Goal: Task Accomplishment & Management: Manage account settings

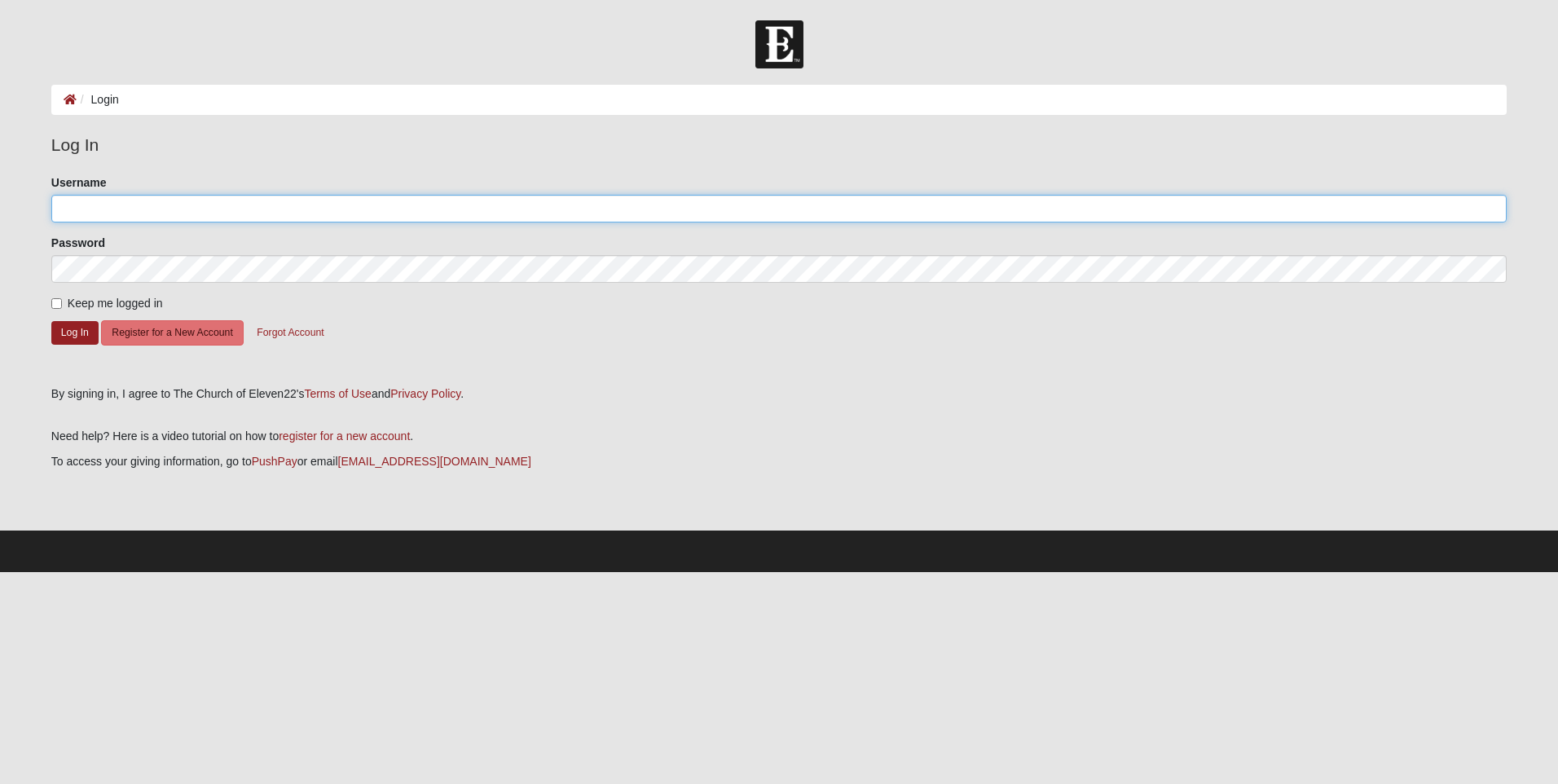
click at [191, 206] on input "Username" at bounding box center [779, 208] width 1456 height 27
type input "[EMAIL_ADDRESS][DOMAIN_NAME]"
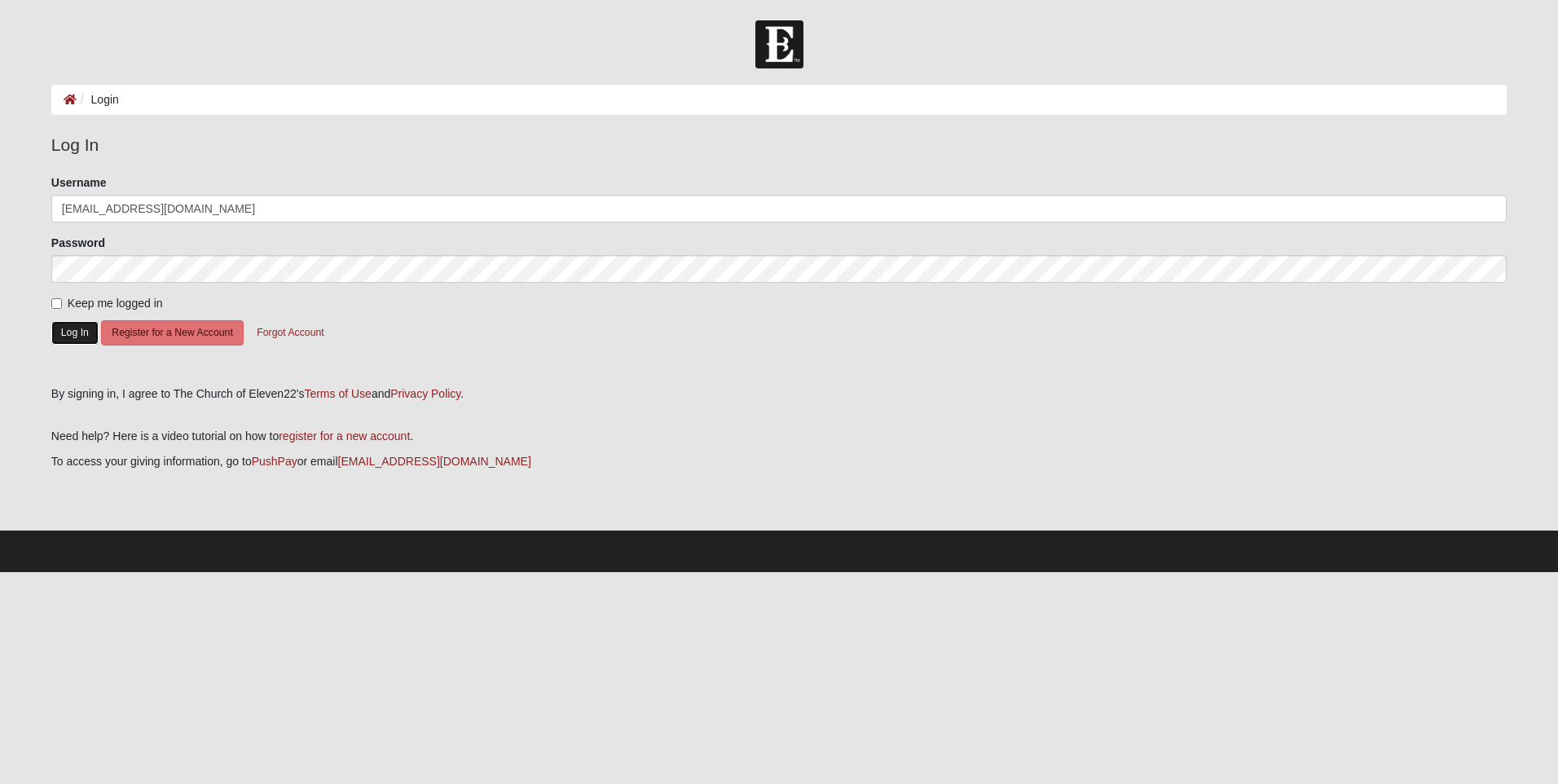
click at [75, 334] on button "Log In" at bounding box center [75, 332] width 47 height 24
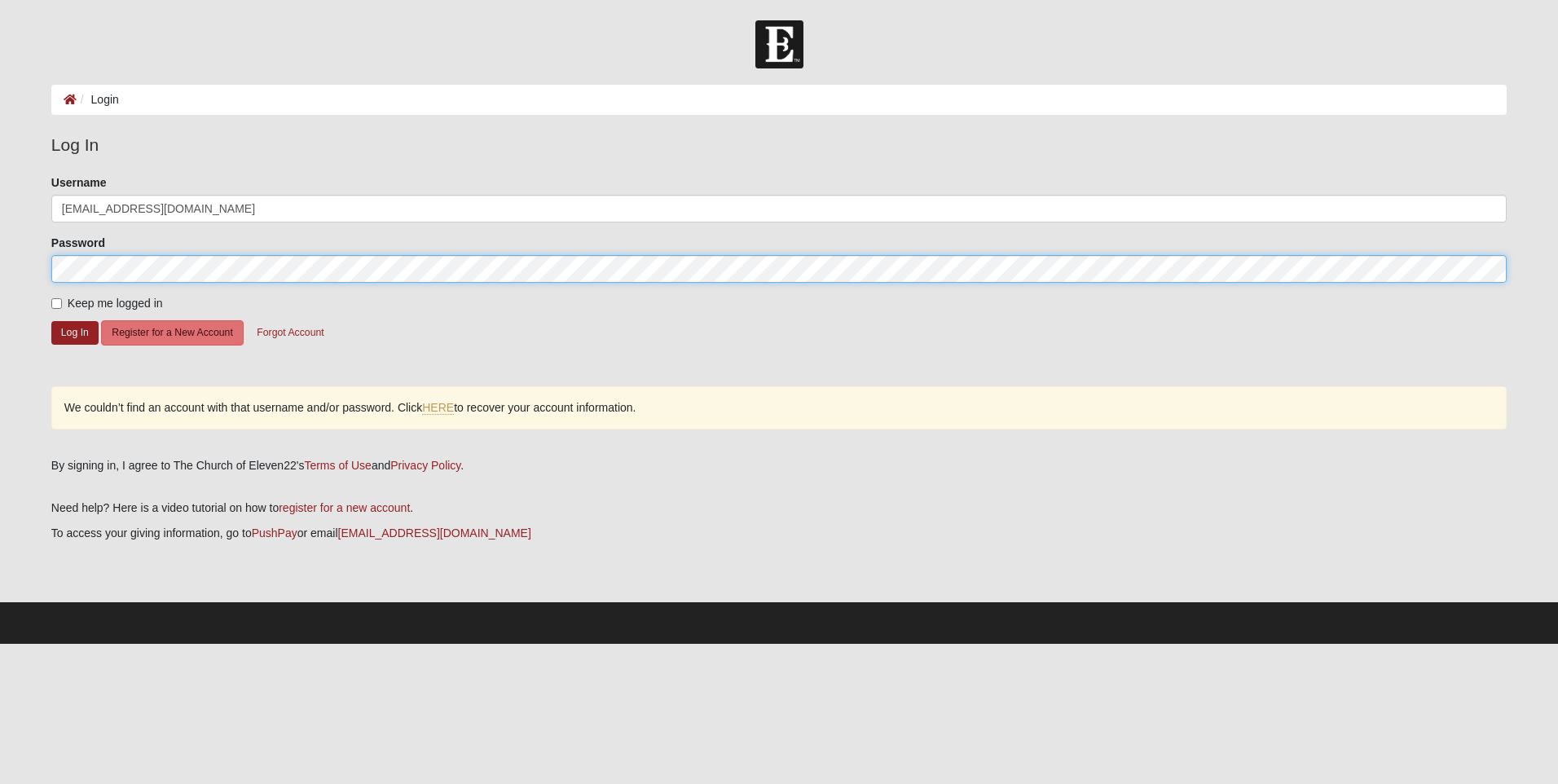
click at [0, 254] on html "Log In Login Login Error Log In Please correct the following: Username blantonj…" at bounding box center [779, 322] width 1558 height 644
click at [51, 321] on button "Log In" at bounding box center [75, 332] width 47 height 24
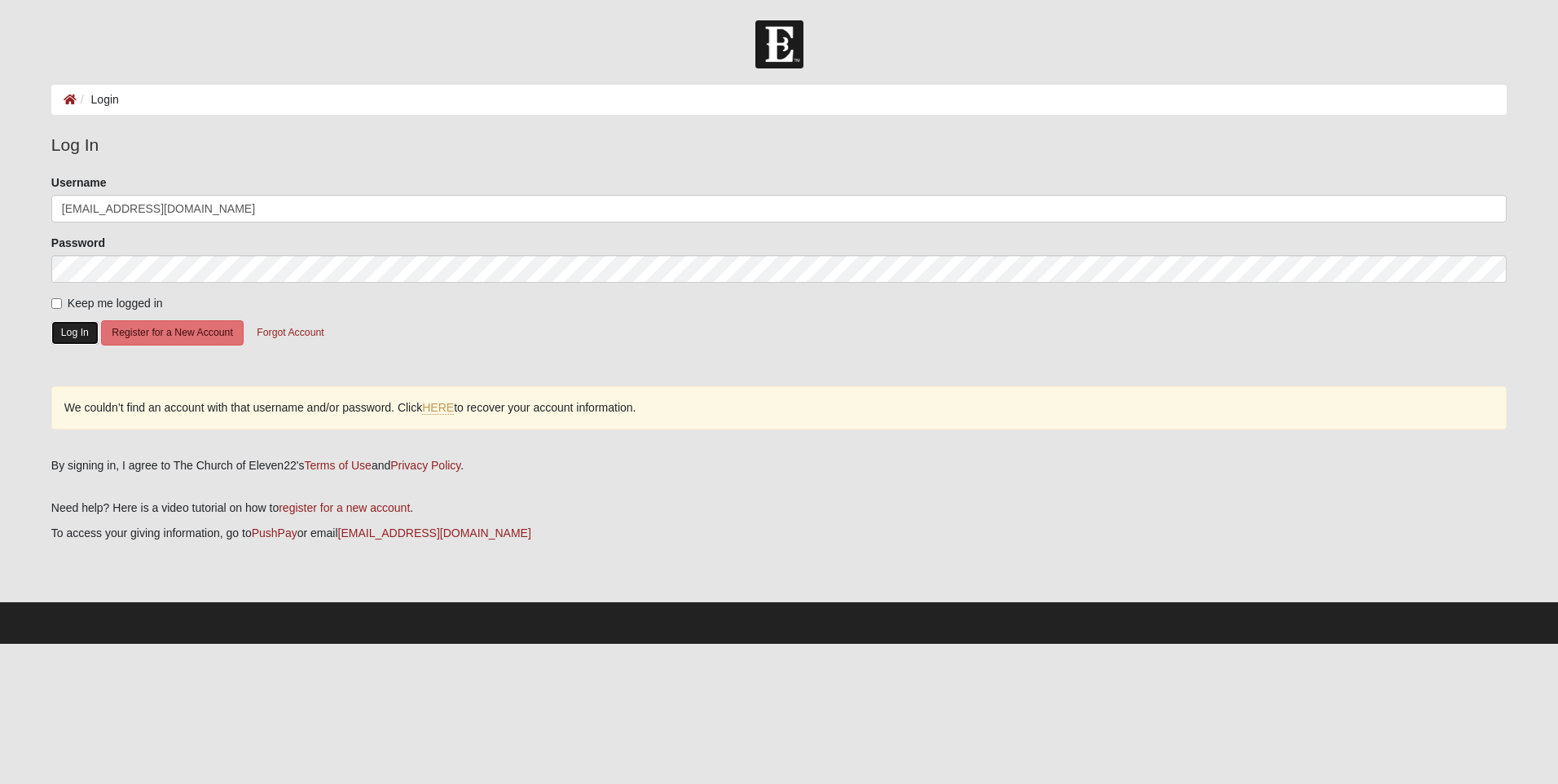
click at [75, 334] on button "Log In" at bounding box center [75, 332] width 47 height 24
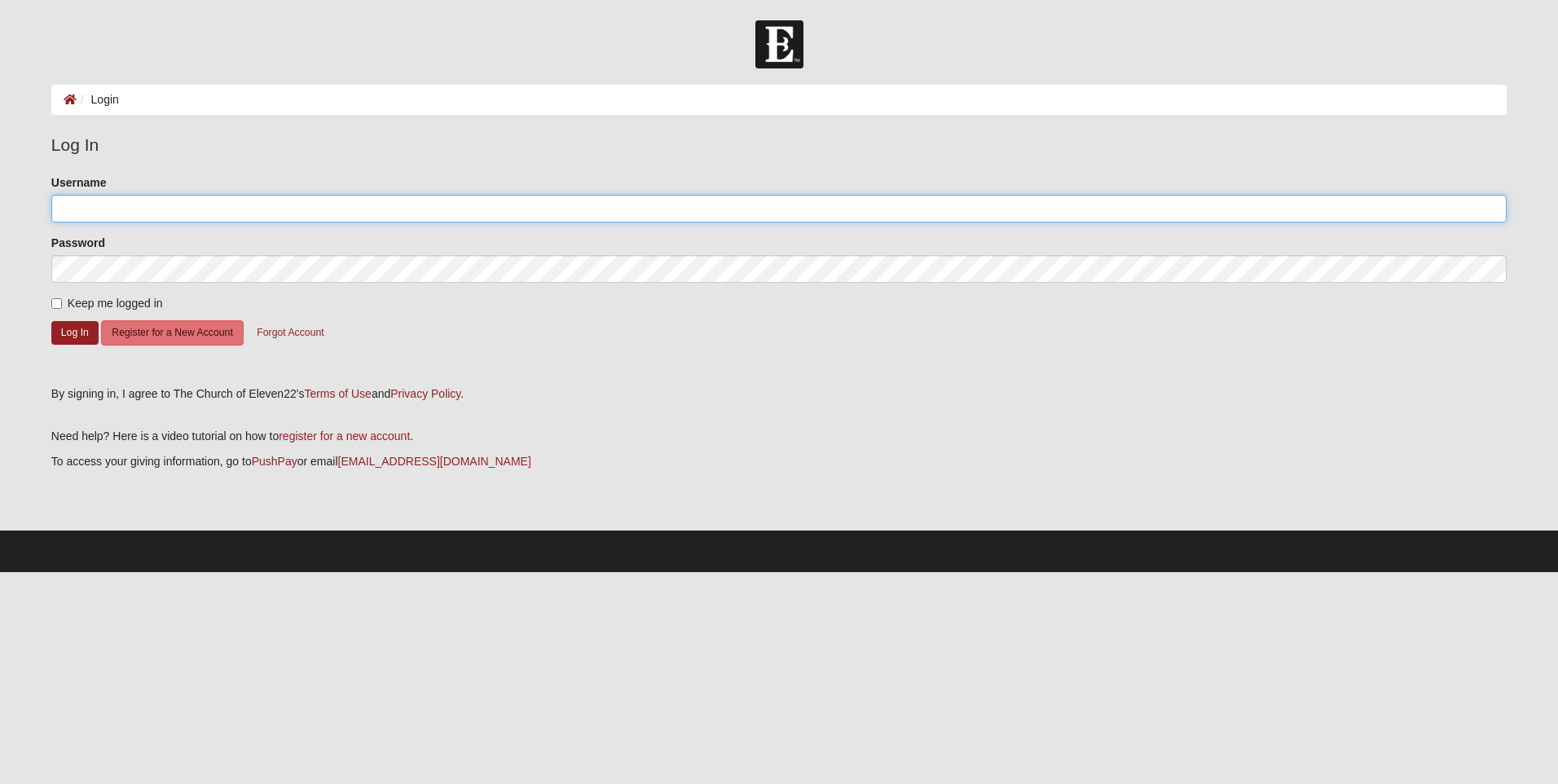
click at [84, 214] on input "Username" at bounding box center [779, 208] width 1456 height 27
type input "[EMAIL_ADDRESS][DOMAIN_NAME]"
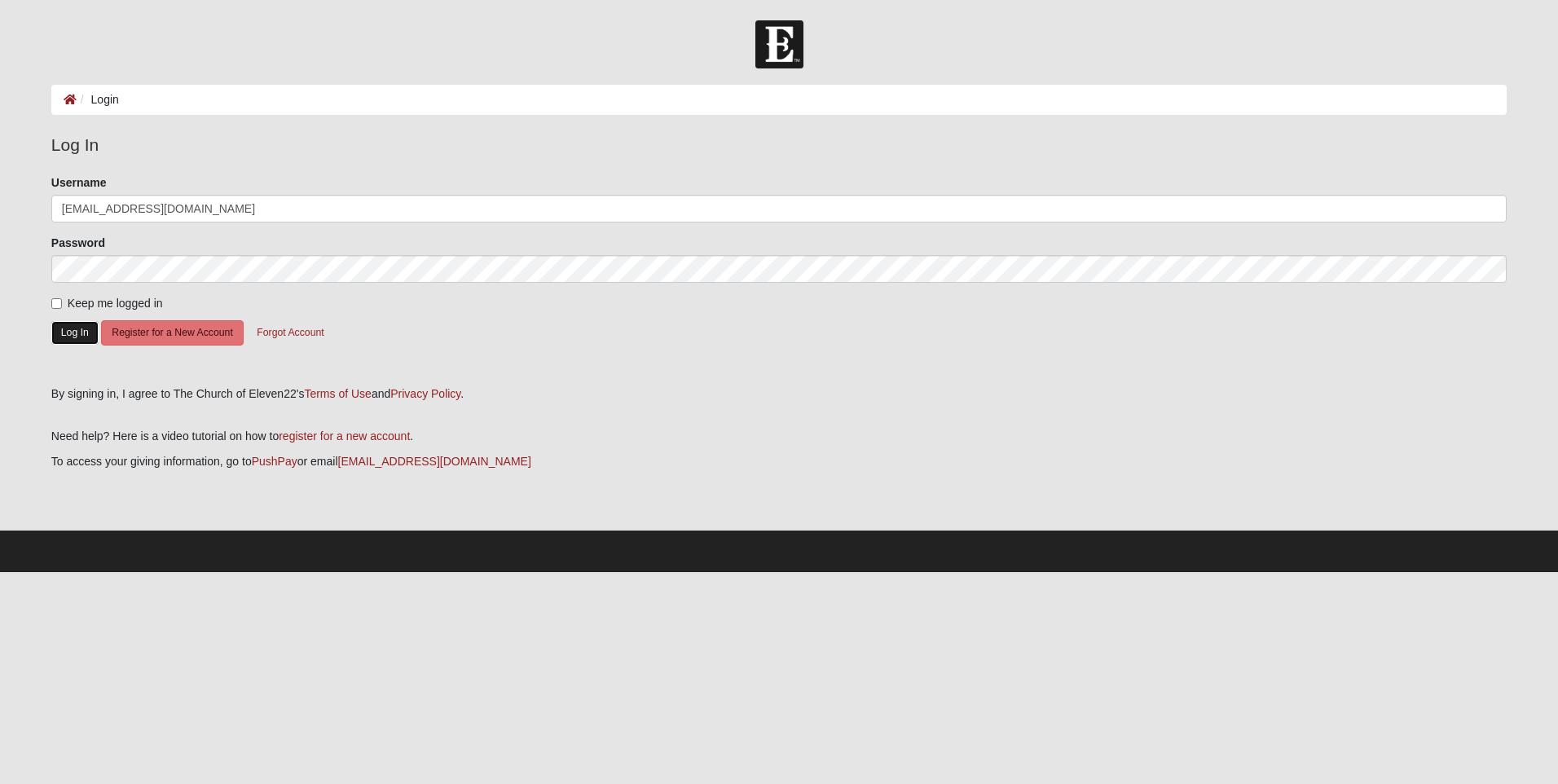
click at [78, 327] on button "Log In" at bounding box center [75, 332] width 47 height 24
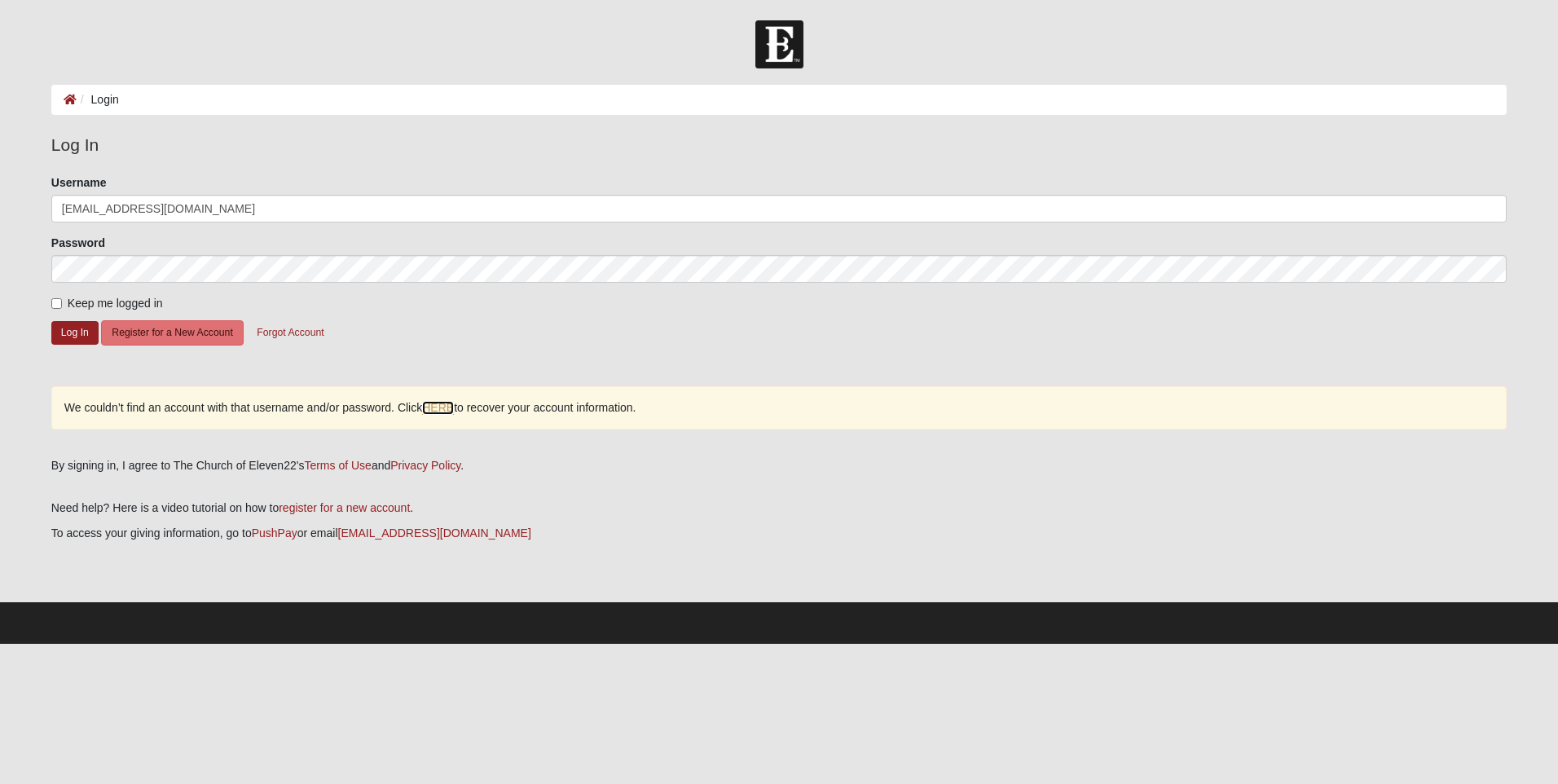
click at [453, 406] on link "HERE" at bounding box center [438, 408] width 32 height 14
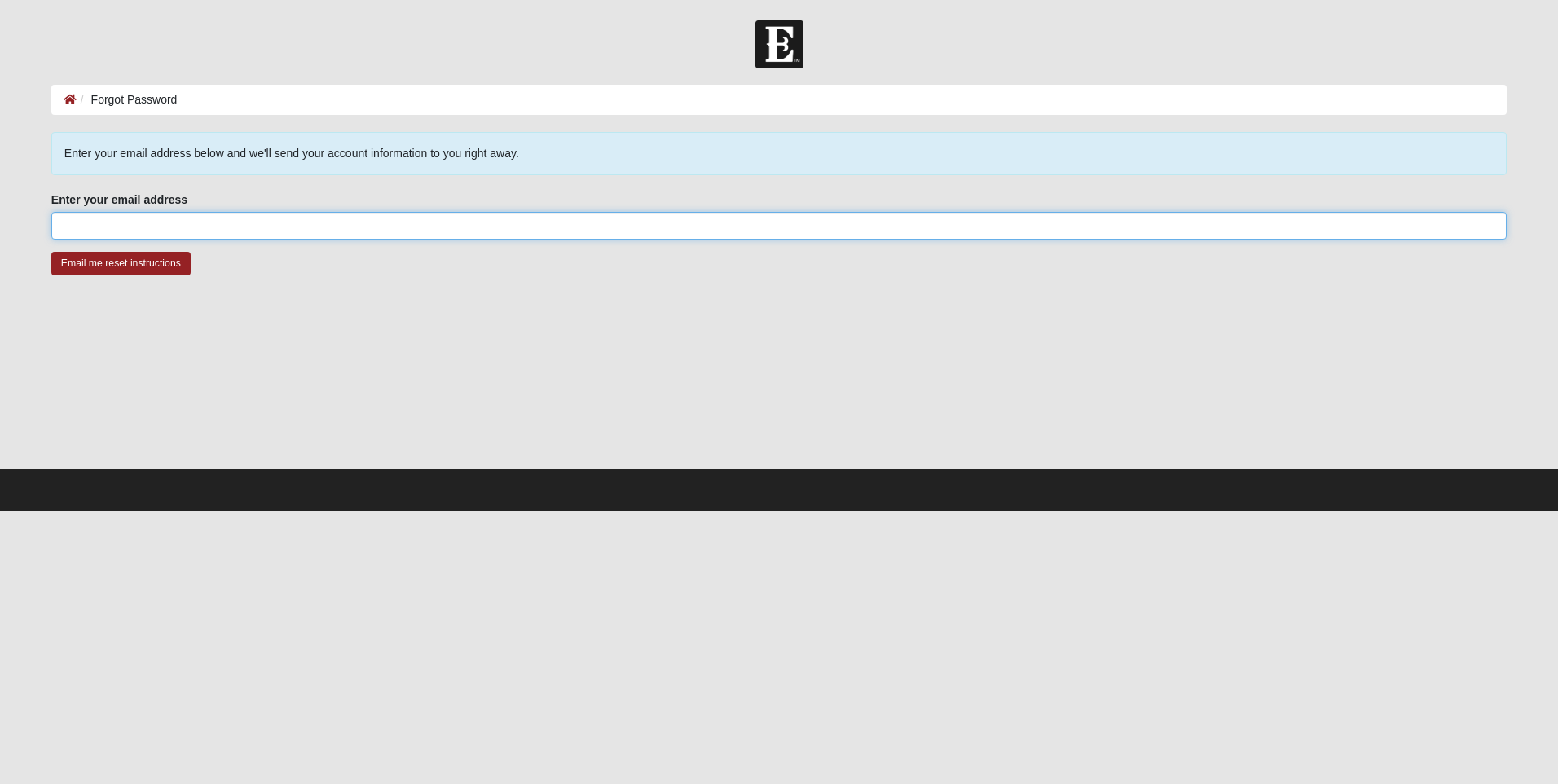
click at [170, 228] on input "Enter your email address" at bounding box center [779, 225] width 1456 height 27
type input "[EMAIL_ADDRESS][DOMAIN_NAME]"
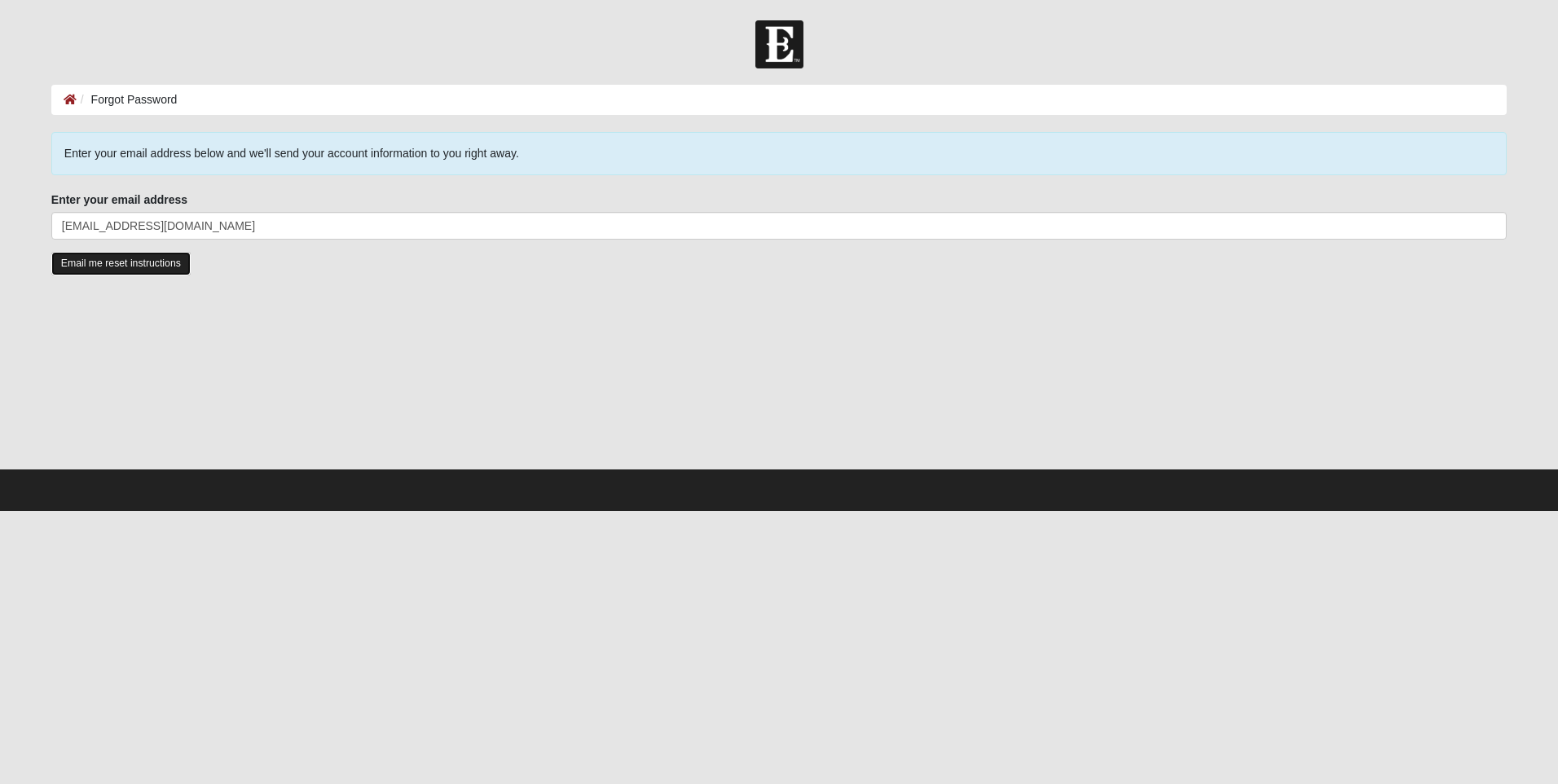
click at [120, 265] on input "Email me reset instructions" at bounding box center [121, 264] width 139 height 24
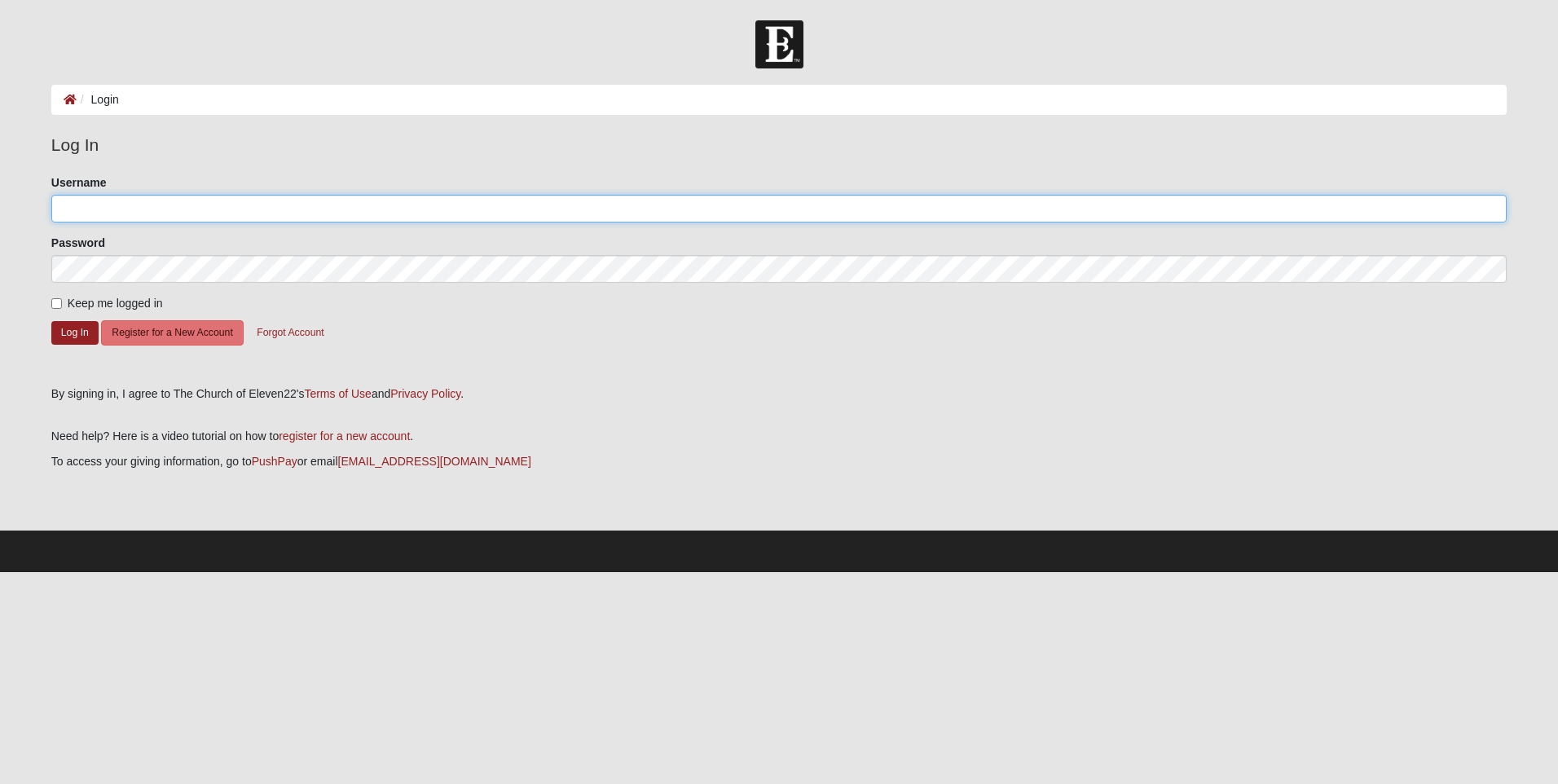
click at [107, 213] on input "Username" at bounding box center [779, 208] width 1456 height 27
type input "jw0017"
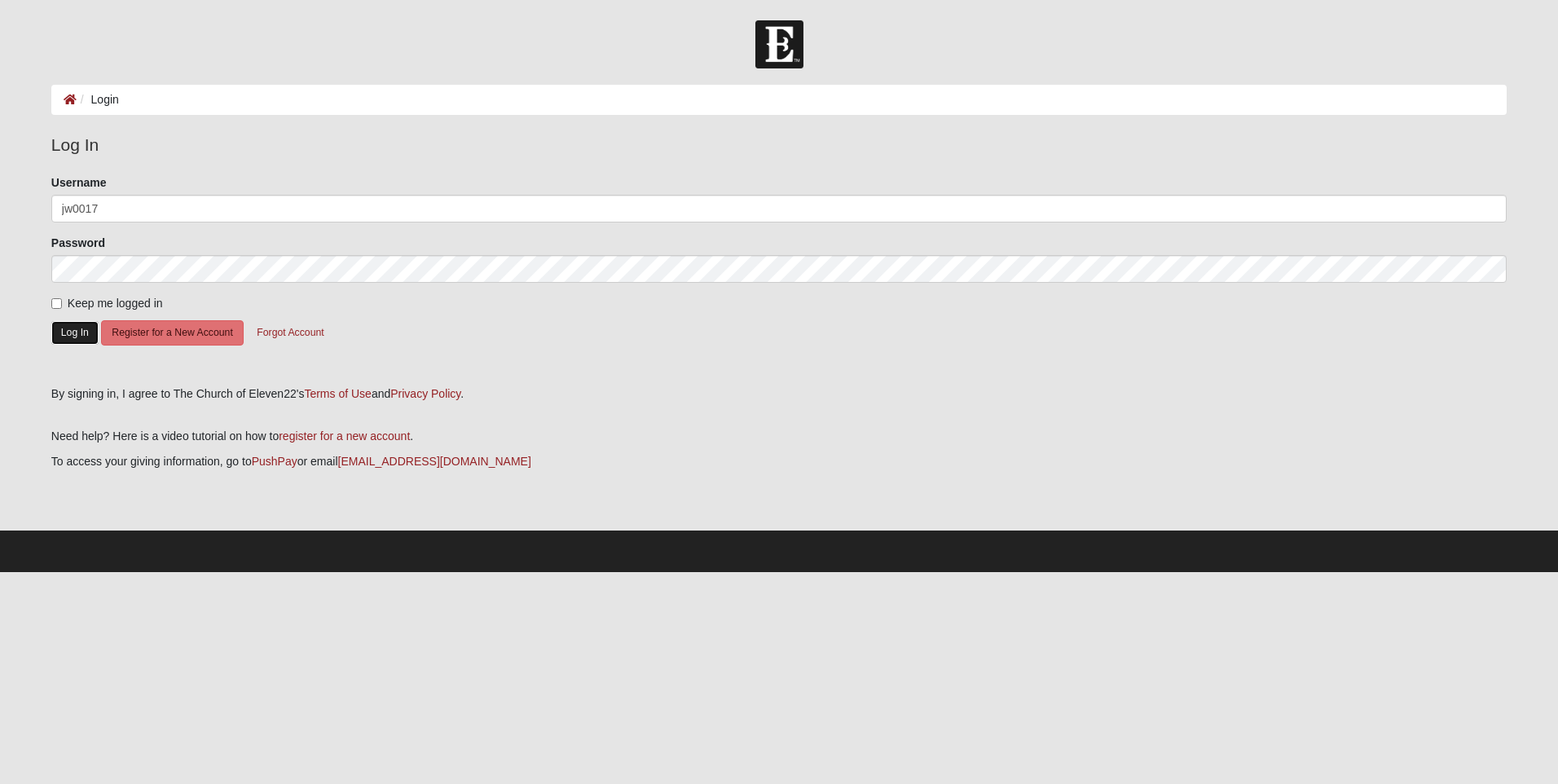
click at [83, 332] on button "Log In" at bounding box center [75, 332] width 47 height 24
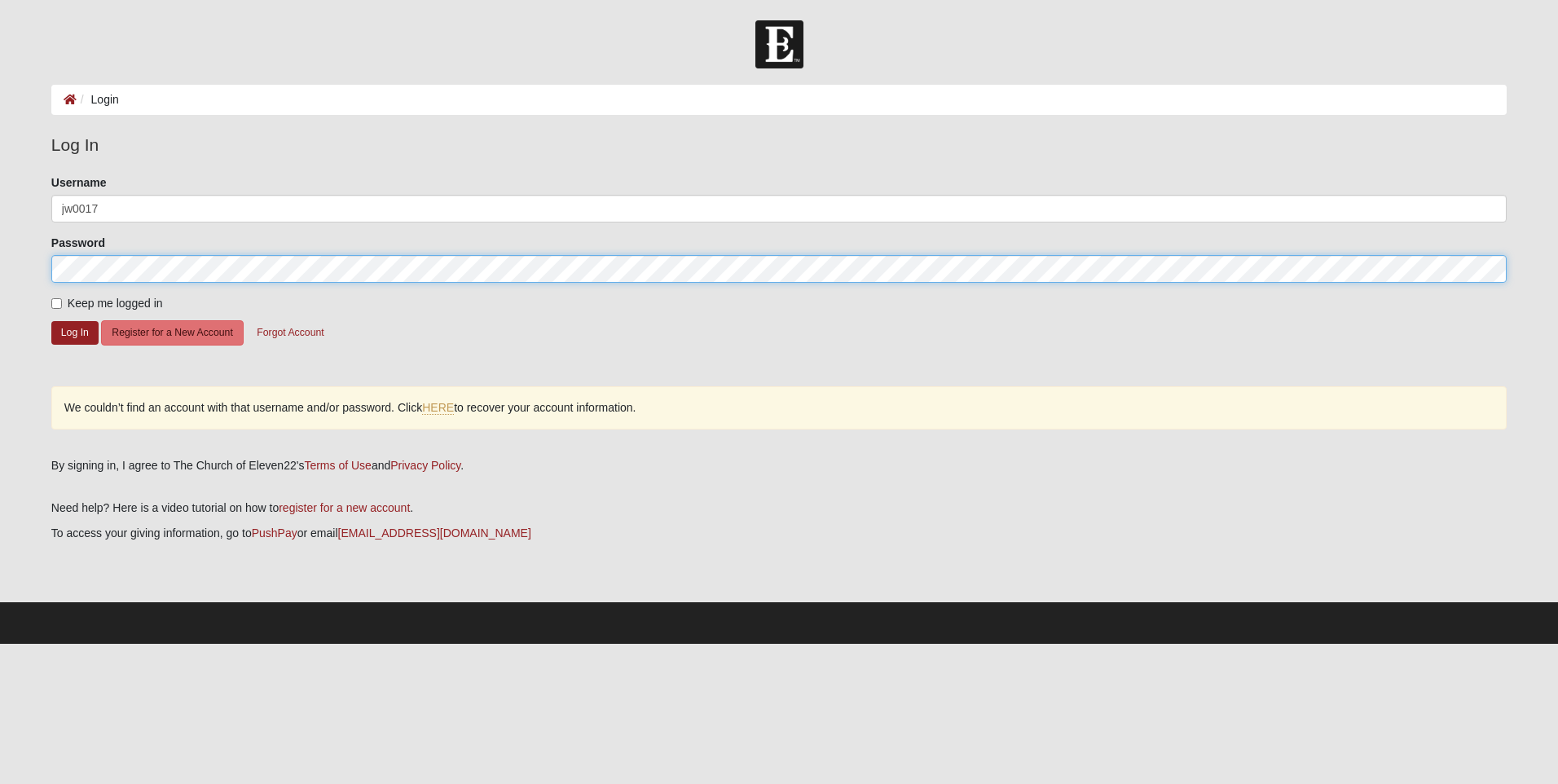
click at [0, 272] on html "Log In Login Login Error Log In Please correct the following: Username jw0017 P…" at bounding box center [779, 322] width 1558 height 644
click at [51, 321] on button "Log In" at bounding box center [75, 332] width 47 height 24
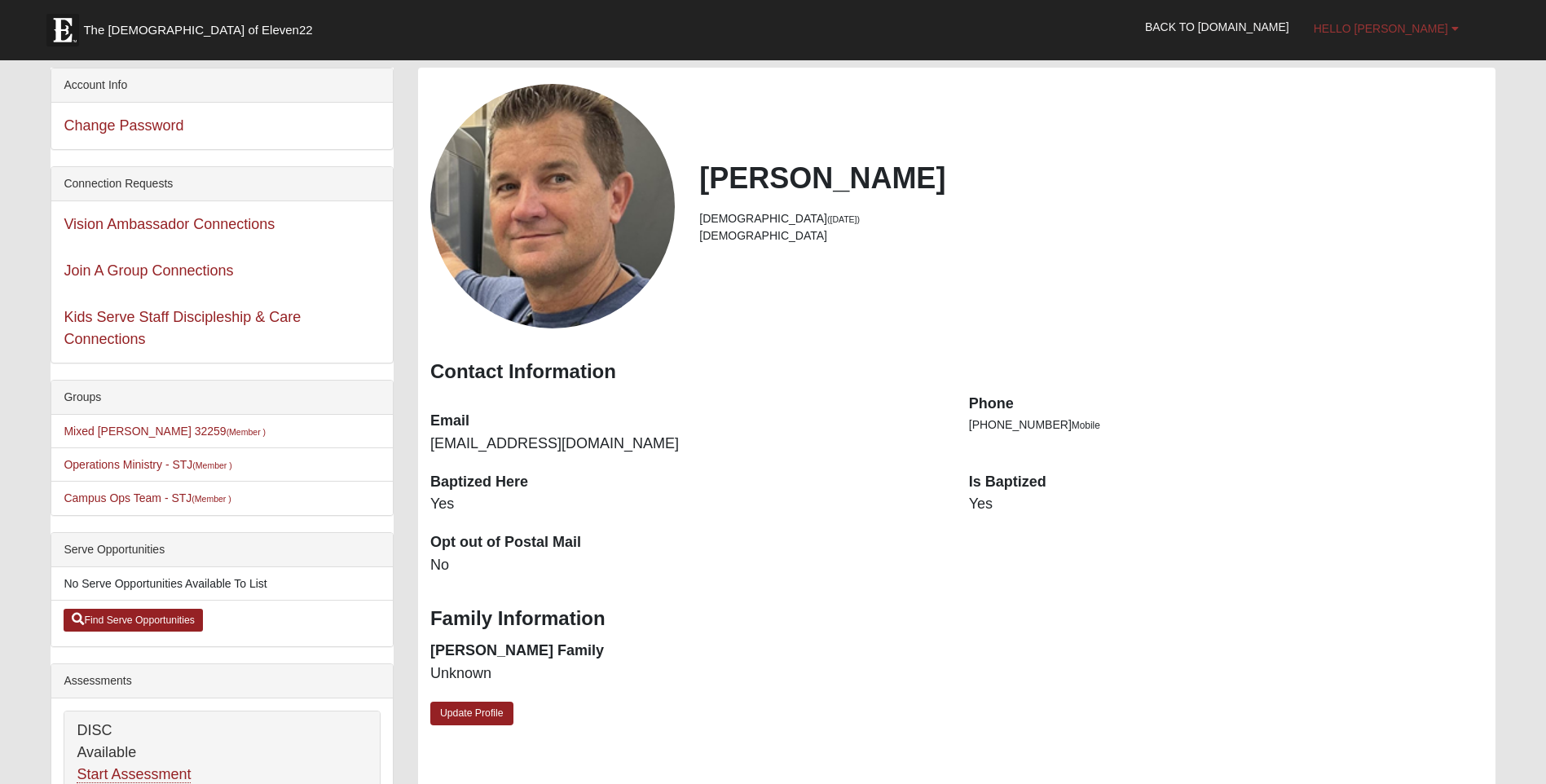
click at [1425, 26] on span "Hello [PERSON_NAME]" at bounding box center [1381, 29] width 134 height 13
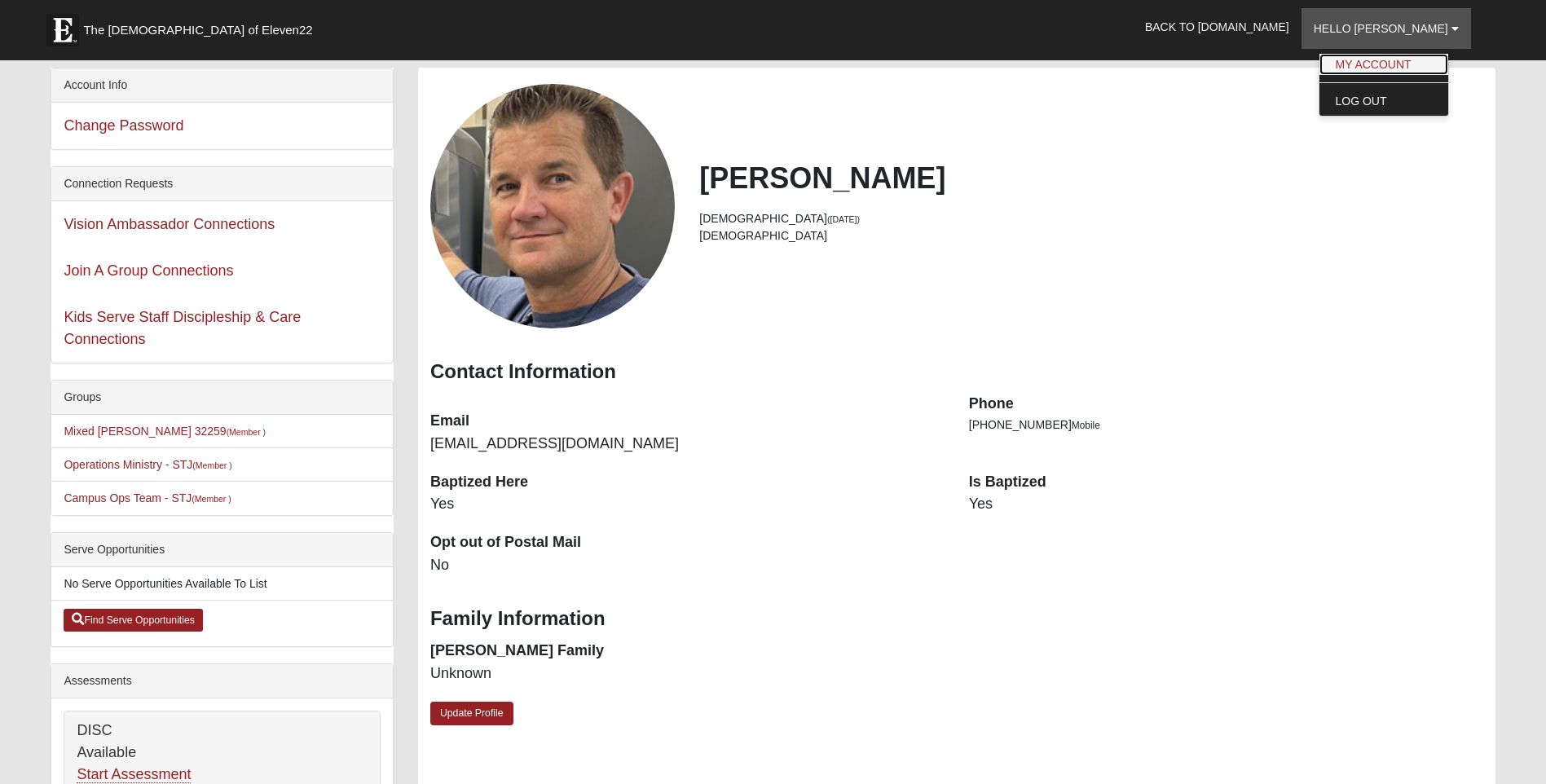
click at [1410, 61] on link "My Account" at bounding box center [1383, 65] width 128 height 22
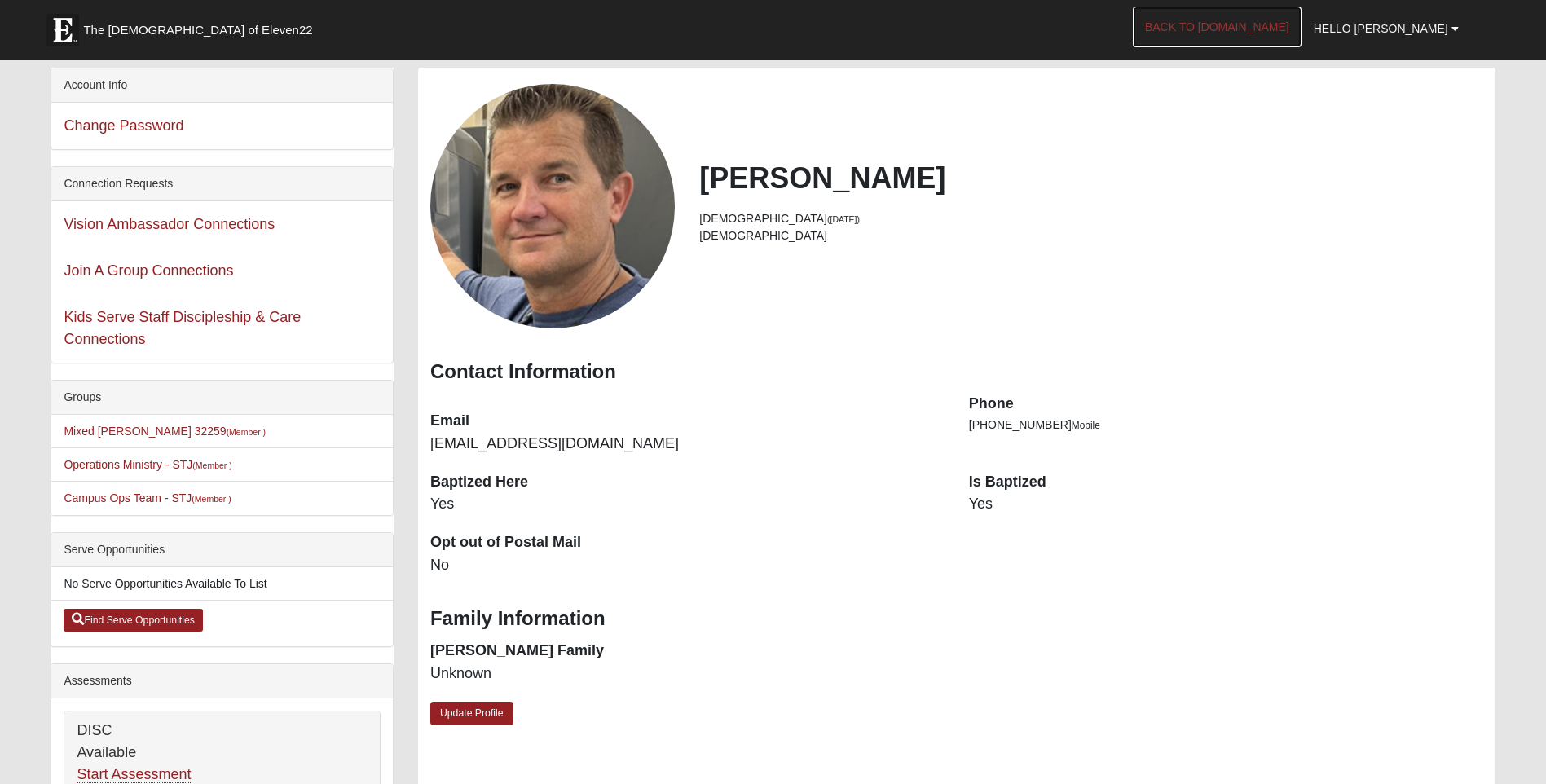
click at [1240, 24] on link "Back to [DOMAIN_NAME]" at bounding box center [1216, 27] width 168 height 41
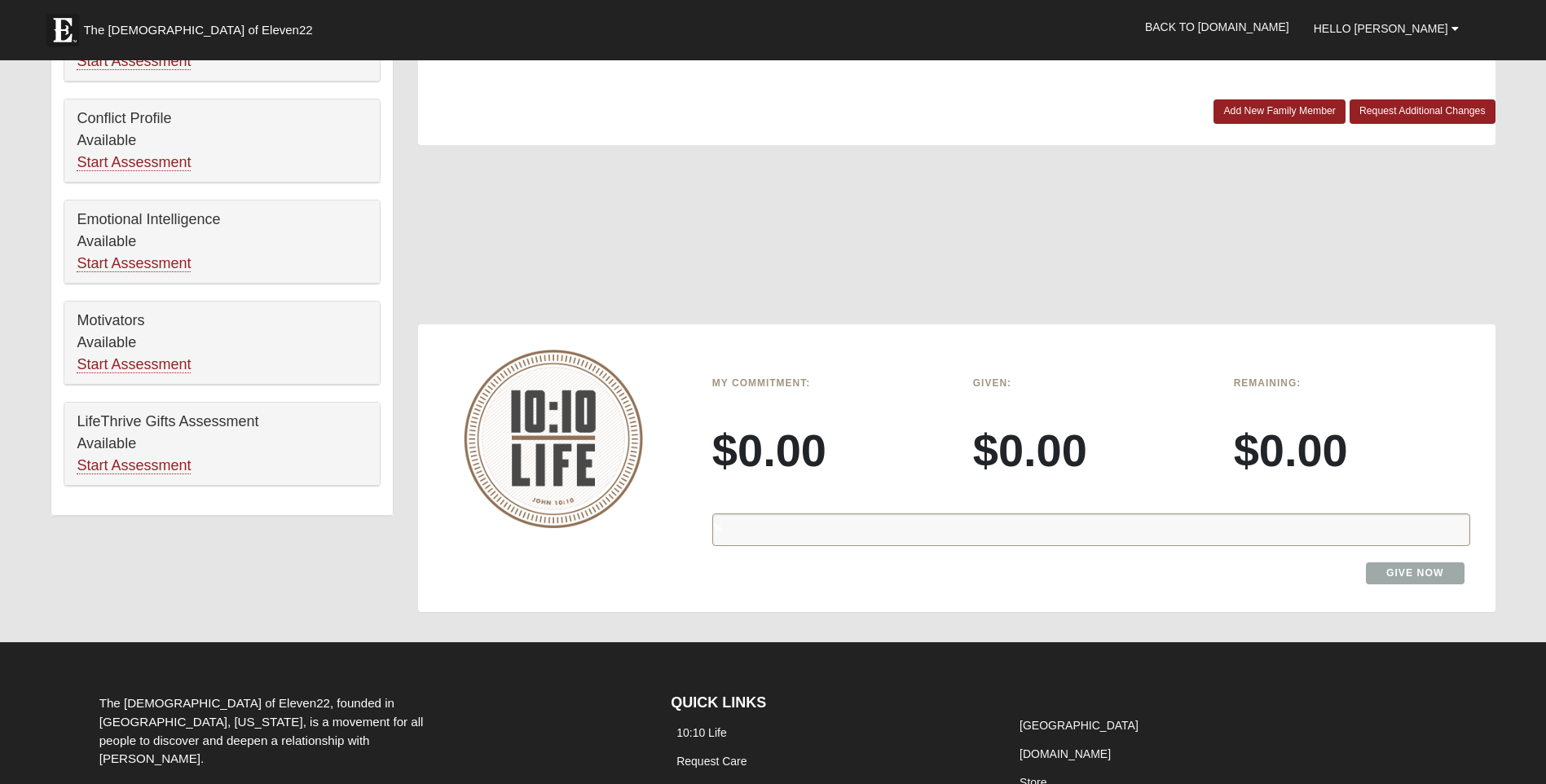
scroll to position [815, 0]
click at [1412, 569] on link "Give Now" at bounding box center [1414, 572] width 99 height 22
